Goal: Information Seeking & Learning: Find specific page/section

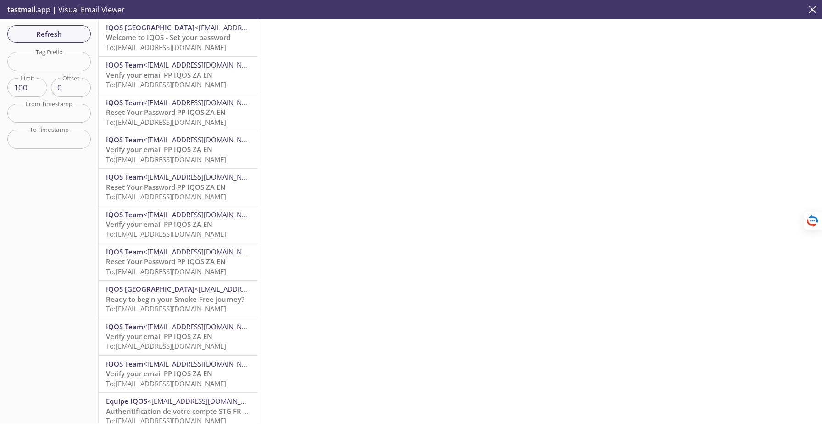
click at [162, 42] on span "Welcome to IQOS - Set your password" at bounding box center [168, 37] width 124 height 9
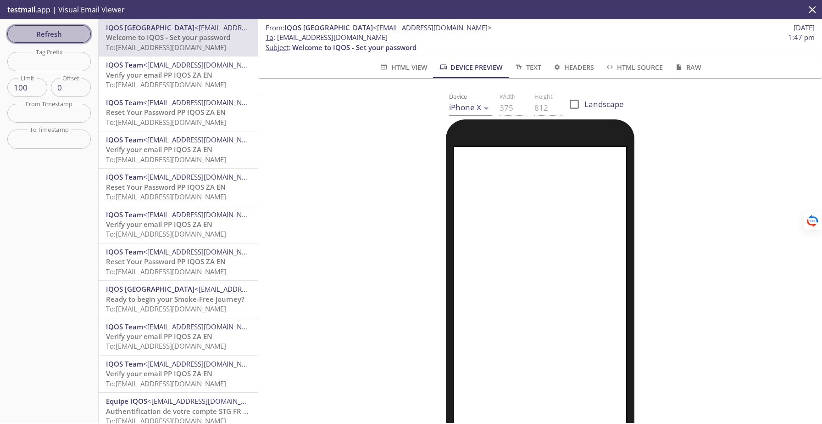
click at [64, 39] on span "Refresh" at bounding box center [49, 34] width 69 height 12
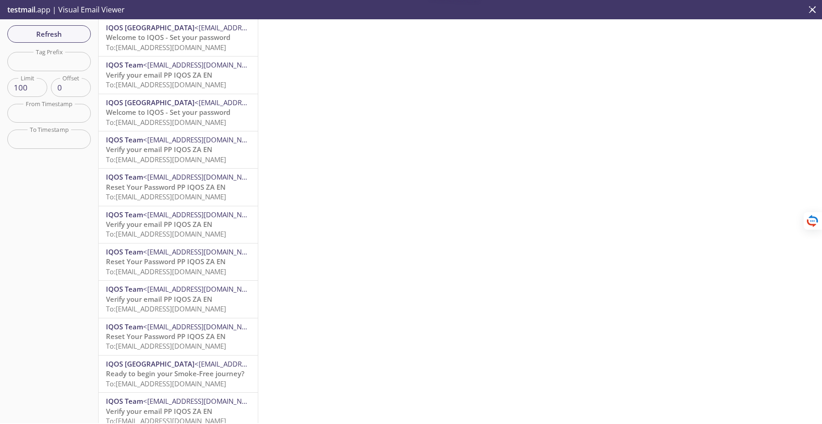
click at [152, 40] on span "Welcome to IQOS - Set your password" at bounding box center [168, 37] width 124 height 9
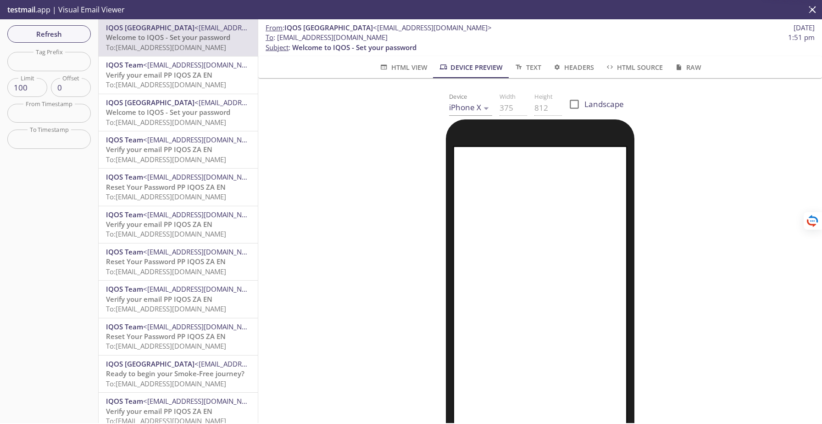
click at [179, 81] on span "To: [EMAIL_ADDRESS][DOMAIN_NAME]" at bounding box center [166, 84] width 120 height 9
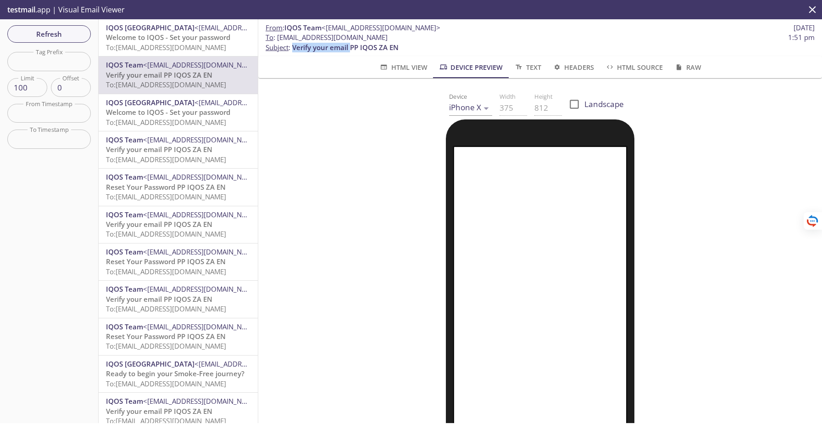
drag, startPoint x: 293, startPoint y: 50, endPoint x: 373, endPoint y: 125, distance: 109.7
click at [351, 51] on span "Verify your email PP IQOS ZA EN" at bounding box center [345, 47] width 106 height 9
click at [350, 129] on div at bounding box center [540, 333] width 542 height 428
drag, startPoint x: 294, startPoint y: 45, endPoint x: 350, endPoint y: 46, distance: 56.0
click at [350, 46] on span "Verify your email PP IQOS ZA EN" at bounding box center [345, 47] width 106 height 9
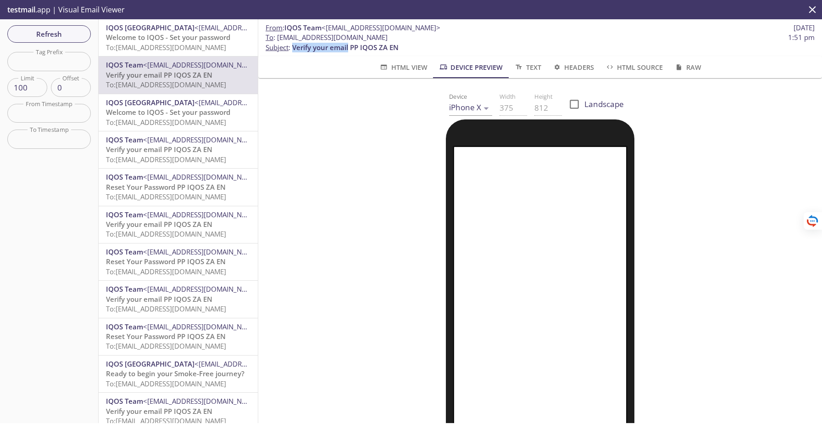
copy span "Verify your email"
